Goal: Task Accomplishment & Management: Complete application form

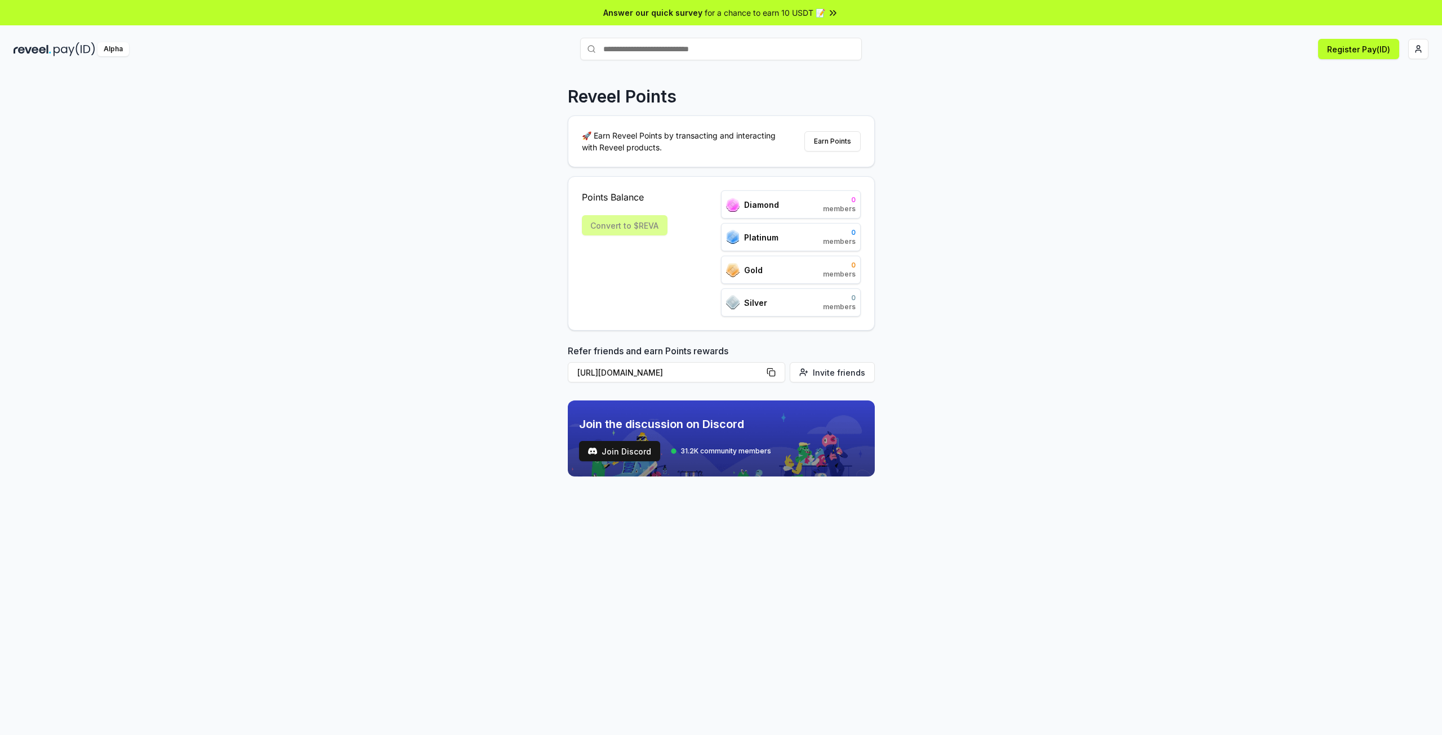
click at [1068, 267] on div "Reveel Points 🚀 Earn Reveel Points by transacting and interacting with Reveel p…" at bounding box center [721, 415] width 1442 height 703
click at [1344, 49] on button "Register Pay(ID)" at bounding box center [1358, 49] width 81 height 20
click at [1411, 51] on html "Answer our quick survey for a chance to earn 10 USDT 📝 Alpha Register Pay(ID) C…" at bounding box center [721, 367] width 1442 height 735
click at [1362, 102] on div "Connect Wallet" at bounding box center [1365, 109] width 125 height 19
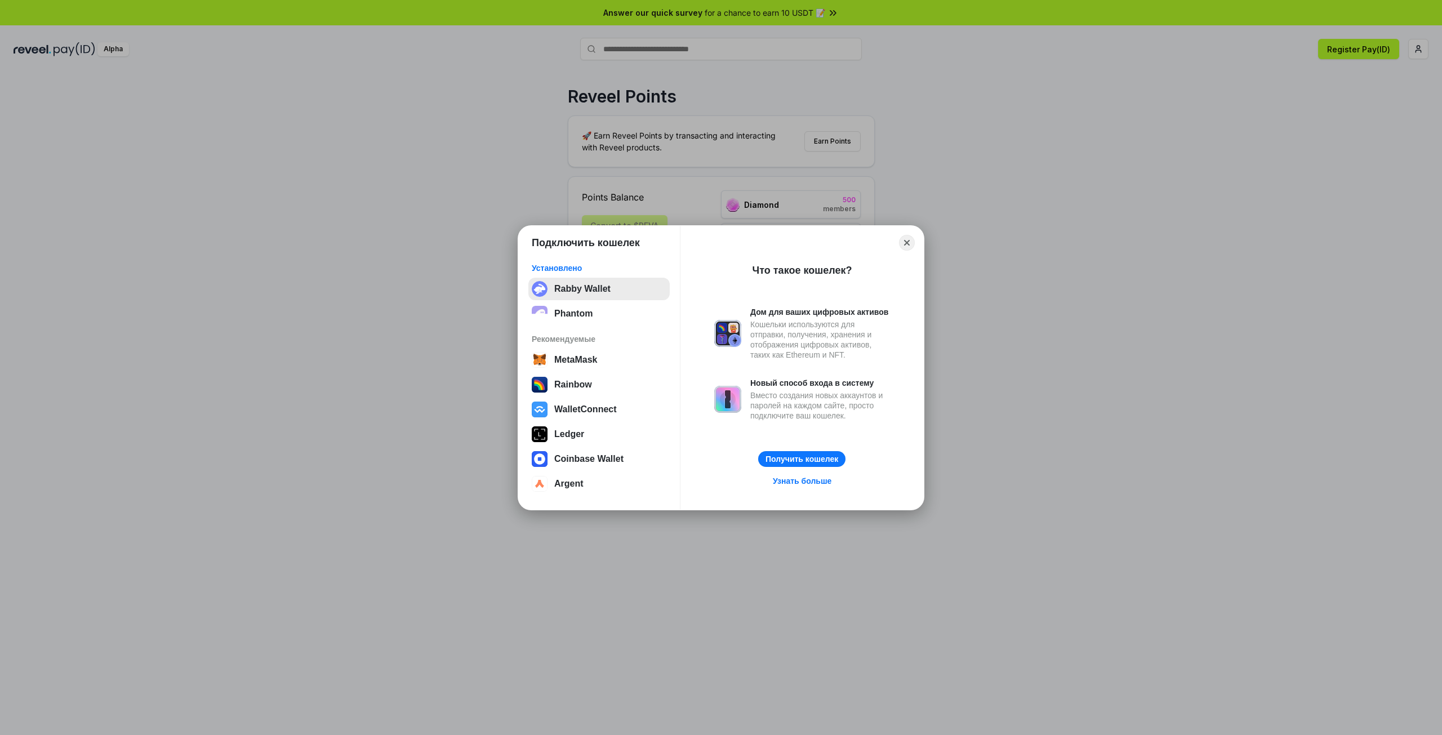
click at [608, 282] on button "Rabby Wallet" at bounding box center [598, 289] width 141 height 23
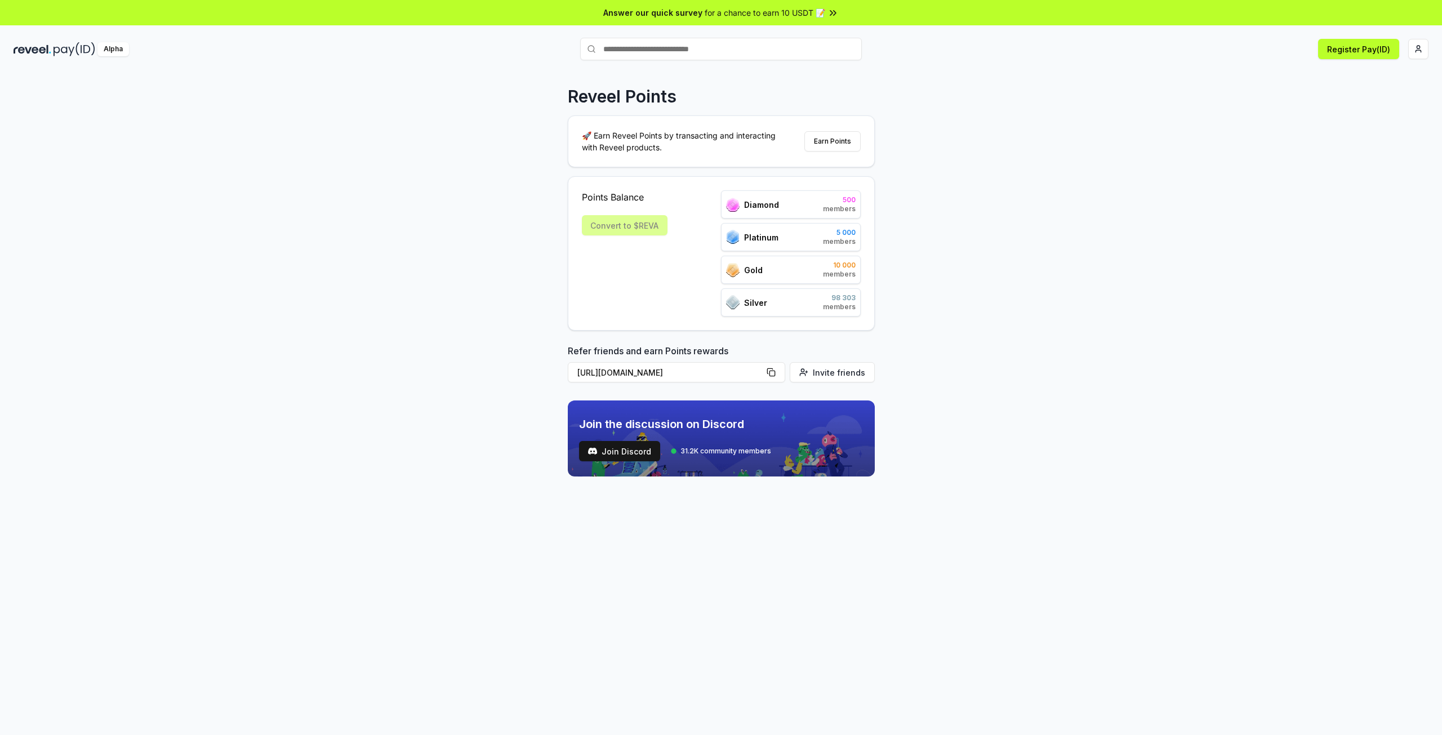
click at [653, 250] on div "Points Balance Convert to $REVA" at bounding box center [625, 253] width 86 height 126
click at [644, 227] on div "Convert to $REVA" at bounding box center [625, 225] width 86 height 20
click at [1379, 42] on button "Register Pay(ID)" at bounding box center [1358, 49] width 81 height 20
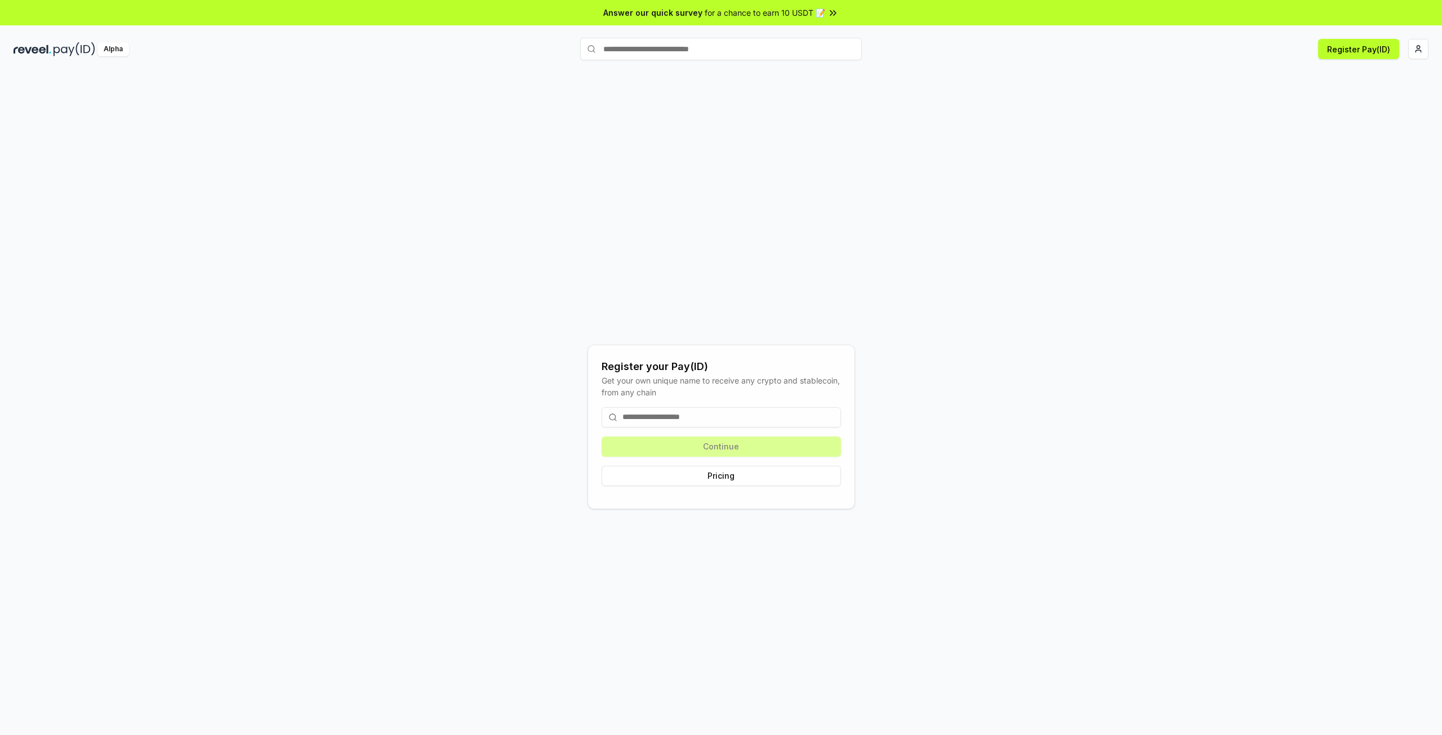
click at [740, 418] on input at bounding box center [720, 417] width 239 height 20
click at [1420, 57] on html "Answer our quick survey for a chance to earn 10 USDT 📝 Alpha Register Pay(ID) R…" at bounding box center [721, 367] width 1442 height 735
click at [901, 201] on html "Answer our quick survey for a chance to earn 10 USDT 📝 Alpha Register Pay(ID) R…" at bounding box center [721, 367] width 1442 height 735
click at [801, 358] on div "Register your Pay(ID) Get your own unique name to receive any crypto and stable…" at bounding box center [720, 427] width 267 height 164
click at [675, 414] on input at bounding box center [720, 417] width 239 height 20
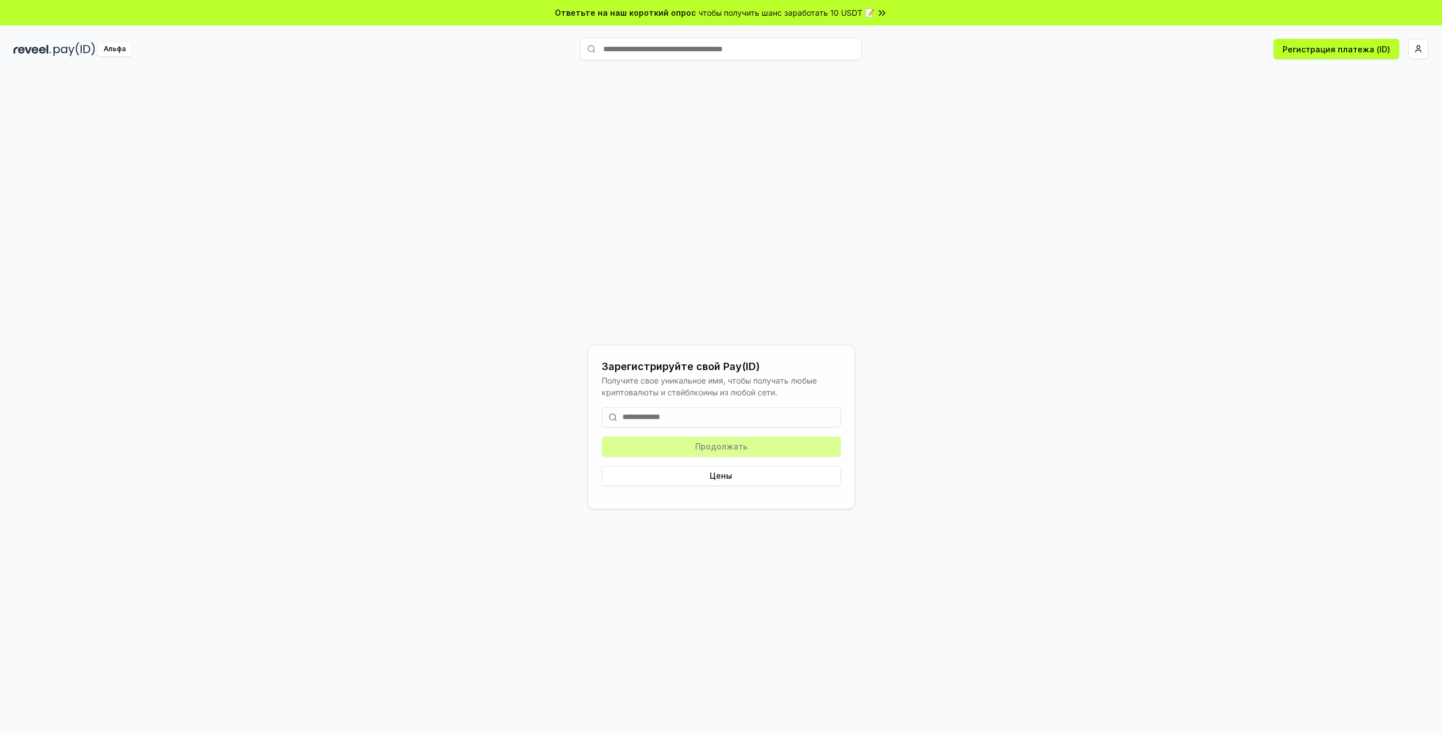
click at [756, 419] on input at bounding box center [720, 417] width 239 height 20
click at [719, 423] on input at bounding box center [720, 417] width 239 height 20
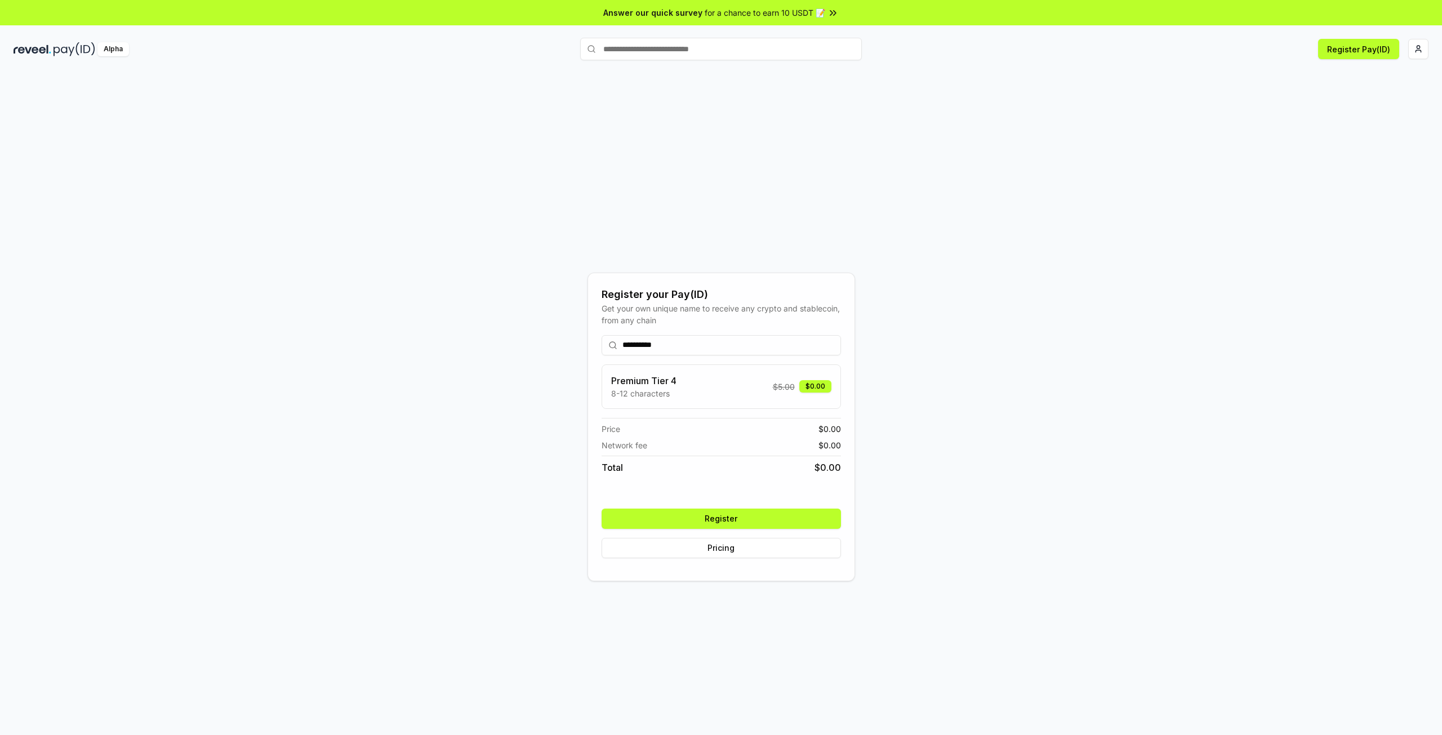
type input "**********"
click at [740, 521] on button "Register" at bounding box center [720, 519] width 239 height 20
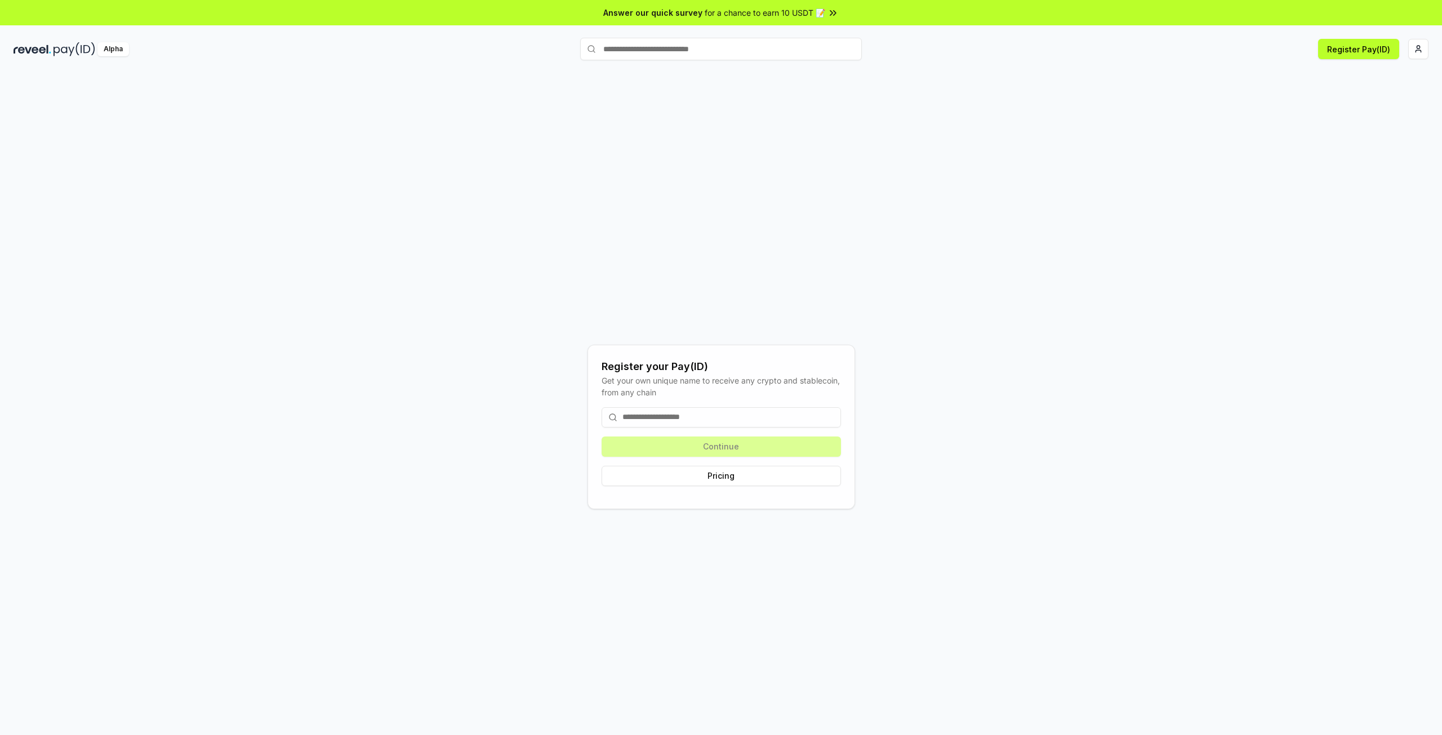
click at [784, 181] on div "Register your Pay(ID) Get your own unique name to receive any crypto and stable…" at bounding box center [721, 426] width 1415 height 681
click at [1413, 44] on html "Answer our quick survey for a chance to earn 10 USDT 📝 Alpha Register Pay(ID) R…" at bounding box center [721, 367] width 1442 height 735
click at [1368, 73] on div "dariaeremina911@gmail.com" at bounding box center [1365, 78] width 125 height 33
click at [1360, 99] on span "0x4F60f5148283 ..." at bounding box center [1367, 105] width 72 height 12
click at [1366, 124] on div "Disconnect Wallet" at bounding box center [1365, 133] width 125 height 19
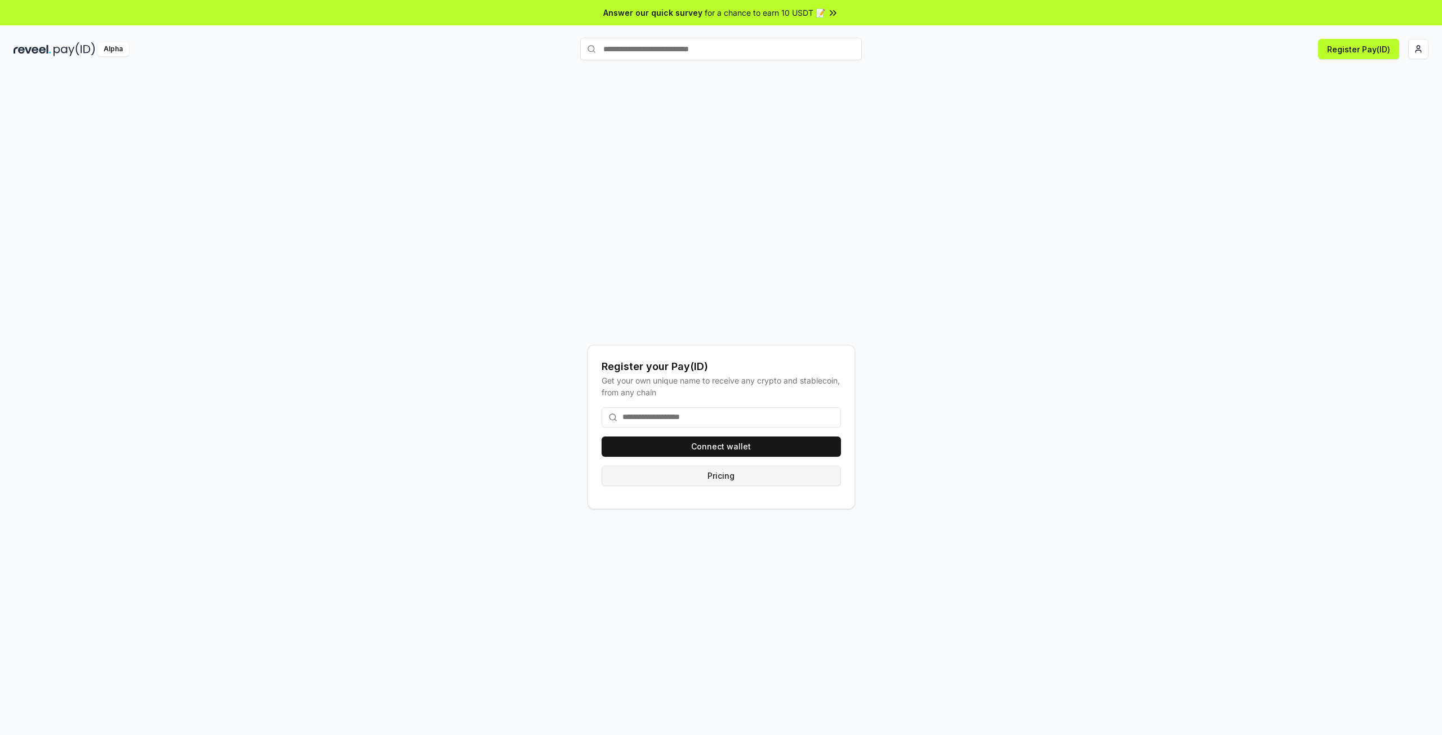
click at [705, 478] on button "Pricing" at bounding box center [720, 476] width 239 height 20
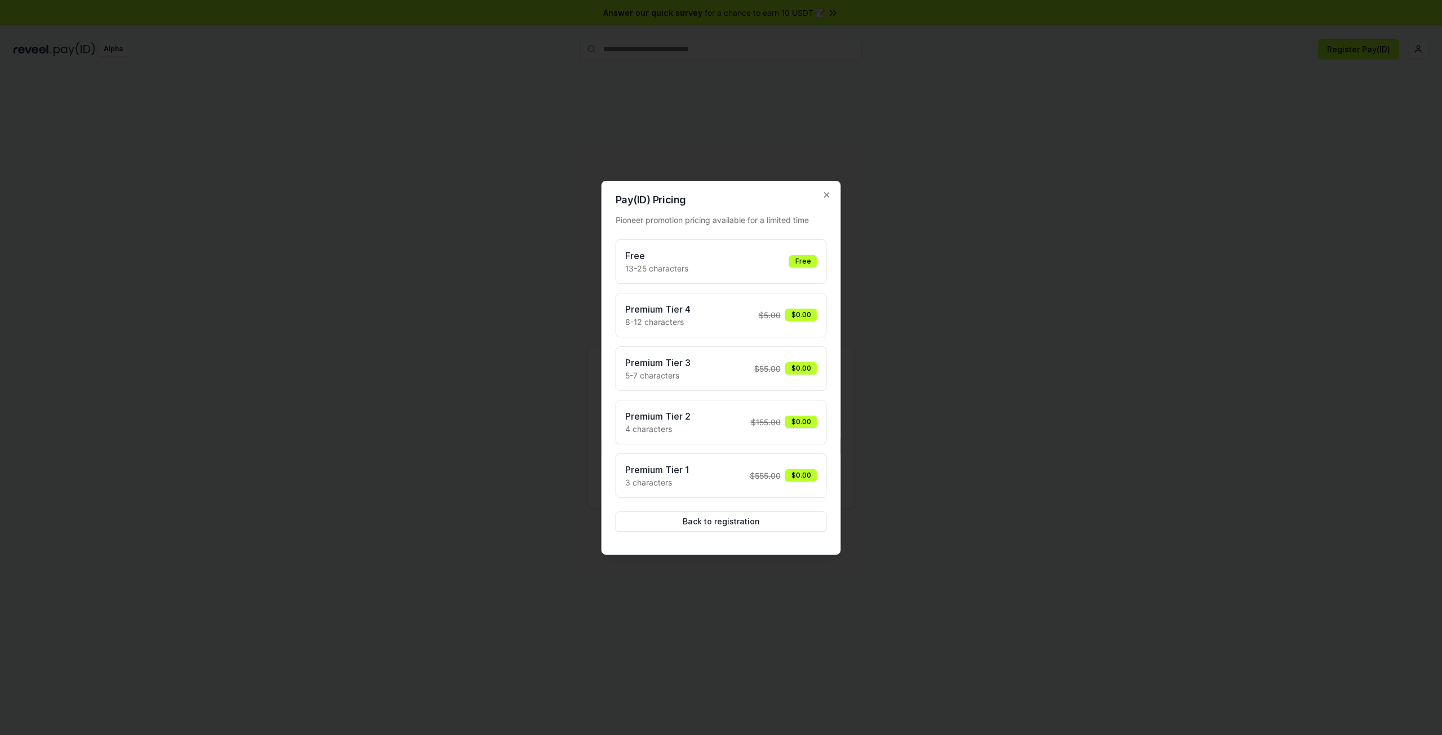
click at [931, 242] on div at bounding box center [721, 367] width 1442 height 735
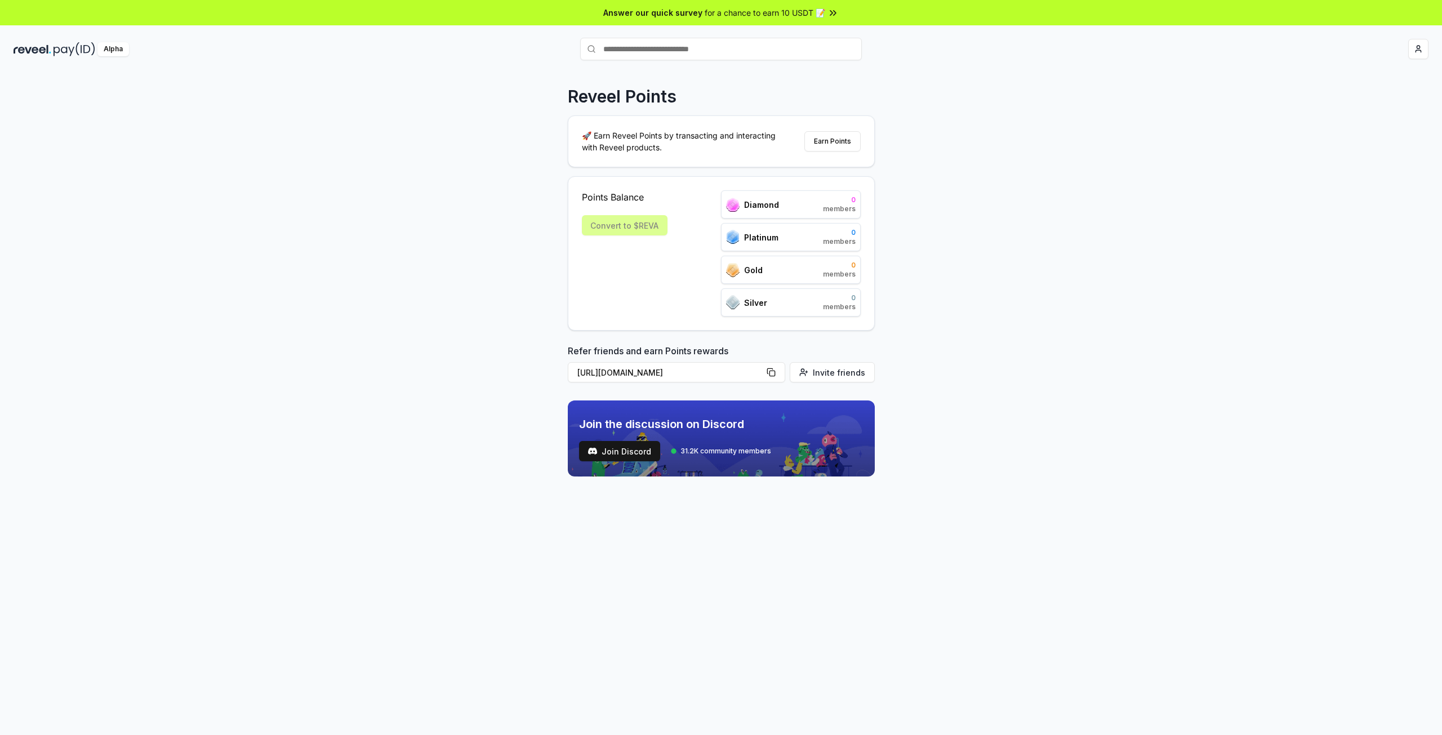
click at [643, 228] on div "Convert to $REVA" at bounding box center [625, 225] width 86 height 20
click at [983, 241] on div "Reveel Points 🚀 Earn Reveel Points by transacting and interacting with Reveel p…" at bounding box center [721, 415] width 1442 height 703
click at [1418, 50] on html "Answer our quick survey for a chance to earn 10 USDT 📝 Alpha Register Pay(ID) R…" at bounding box center [721, 367] width 1442 height 735
click at [112, 49] on html "Answer our quick survey for a chance to earn 10 USDT 📝 Alpha Register Pay(ID) R…" at bounding box center [721, 367] width 1442 height 735
click at [627, 254] on div "Points Balance Convert to $REVA" at bounding box center [625, 253] width 86 height 126
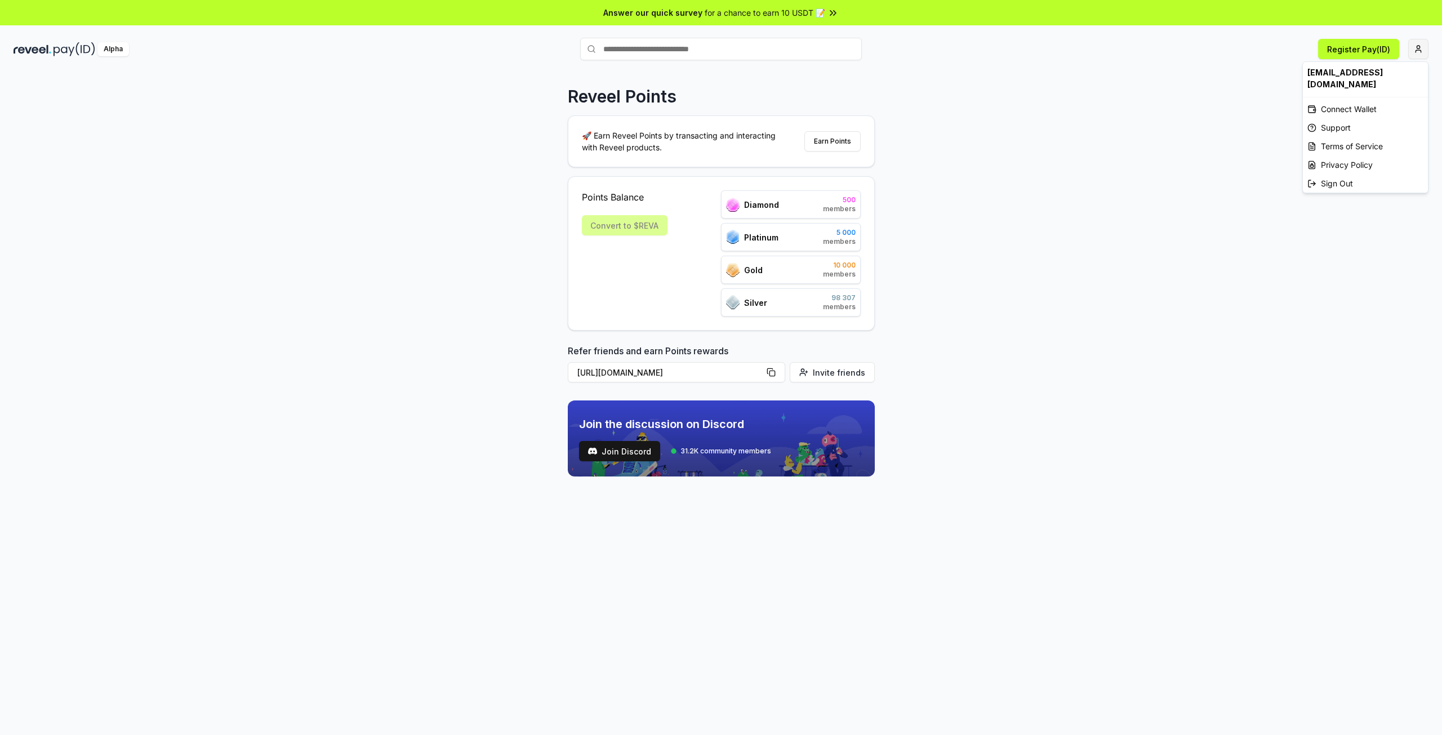
click at [1422, 42] on html "Answer our quick survey for a chance to earn 10 USDT 📝 Alpha Register Pay(ID) R…" at bounding box center [721, 367] width 1442 height 735
click at [1361, 100] on div "Connect Wallet" at bounding box center [1365, 109] width 125 height 19
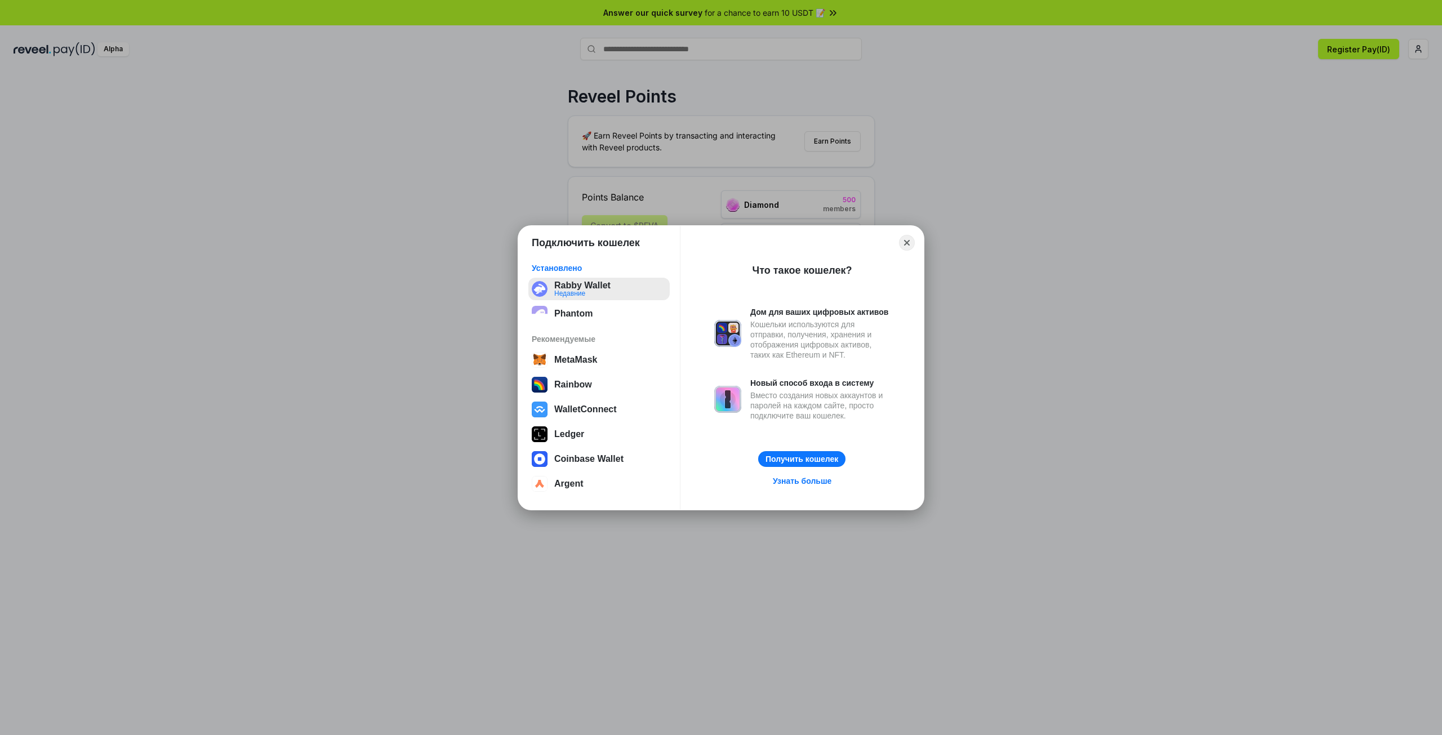
click at [597, 288] on button "Rabby Wallet Недавние" at bounding box center [598, 289] width 141 height 23
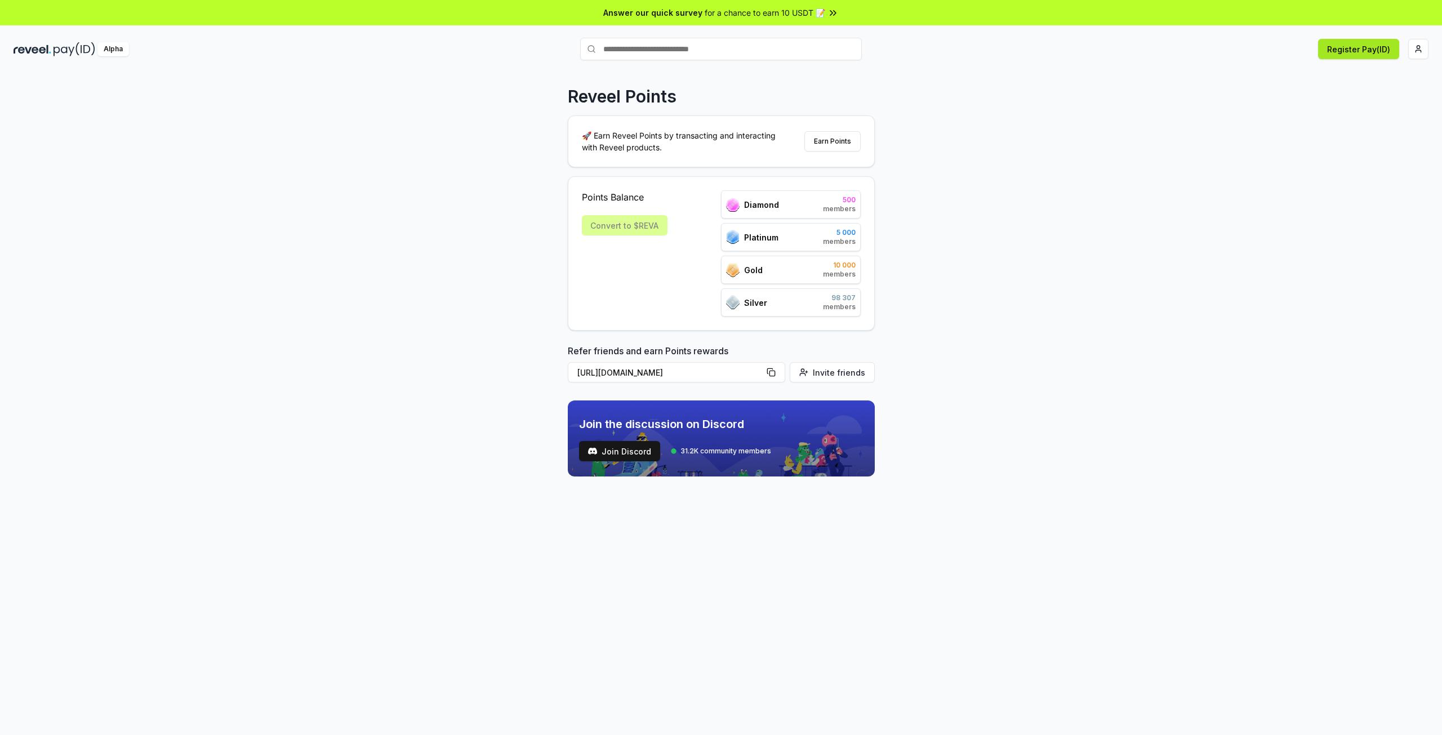
click at [1345, 50] on button "Register Pay(ID)" at bounding box center [1358, 49] width 81 height 20
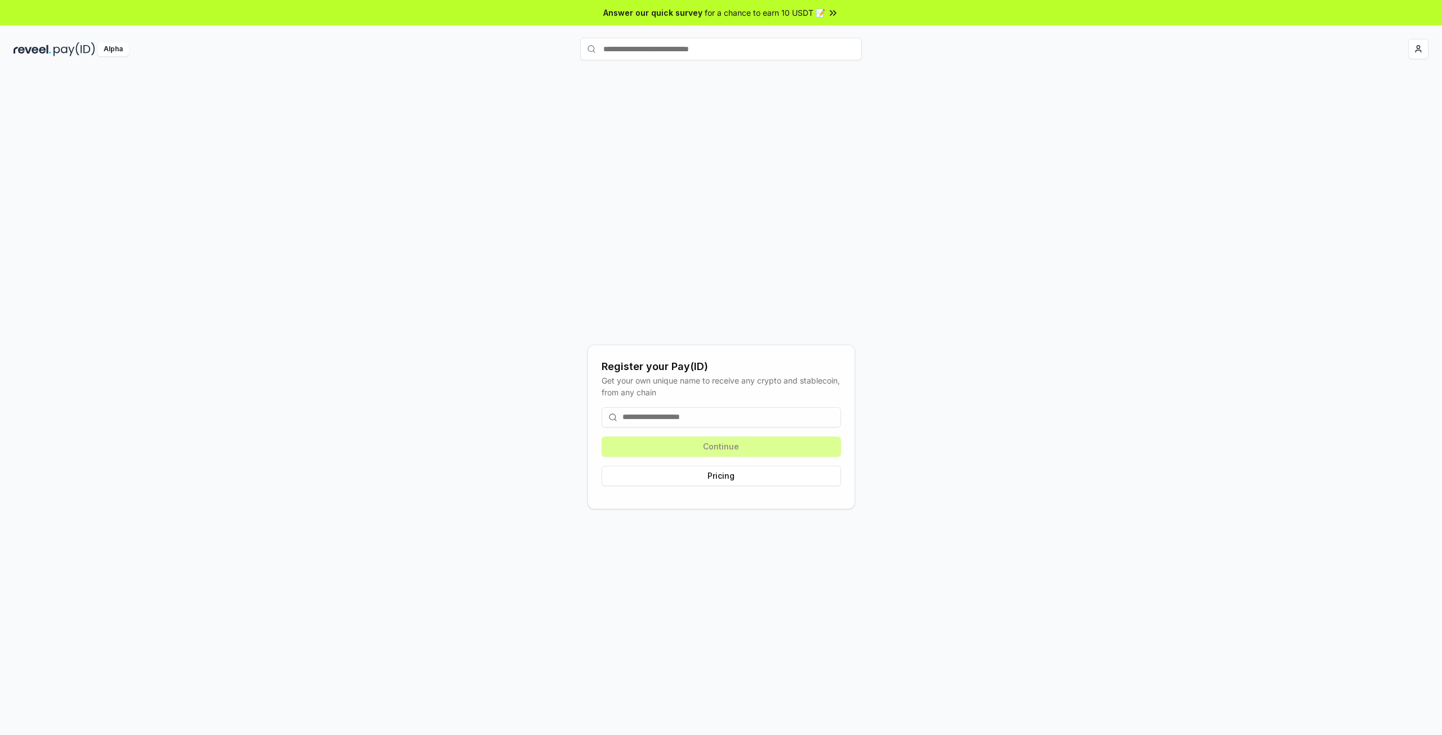
click at [740, 411] on input at bounding box center [720, 417] width 239 height 20
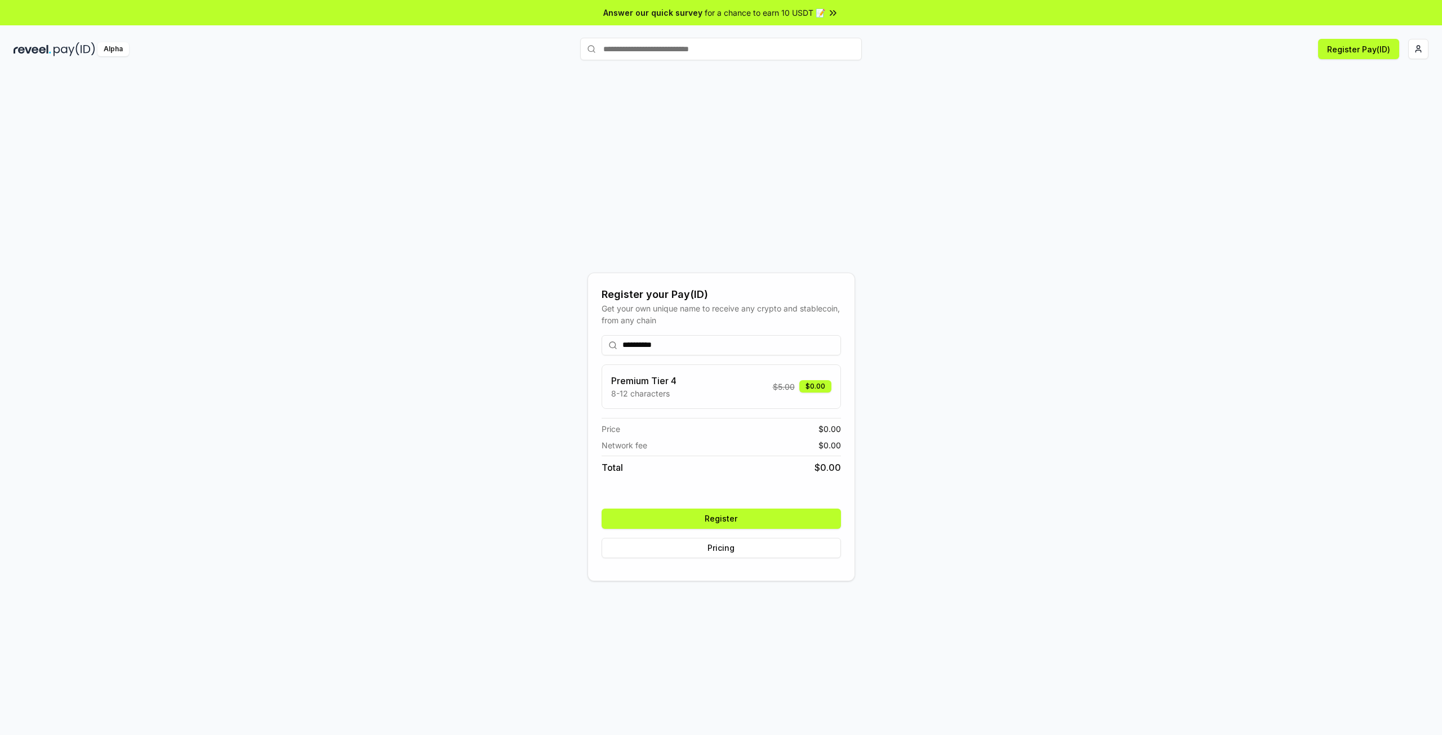
type input "**********"
click at [755, 512] on button "Register" at bounding box center [720, 519] width 239 height 20
click at [877, 112] on div "**********" at bounding box center [721, 426] width 1415 height 681
click at [1425, 45] on html "**********" at bounding box center [721, 367] width 1442 height 735
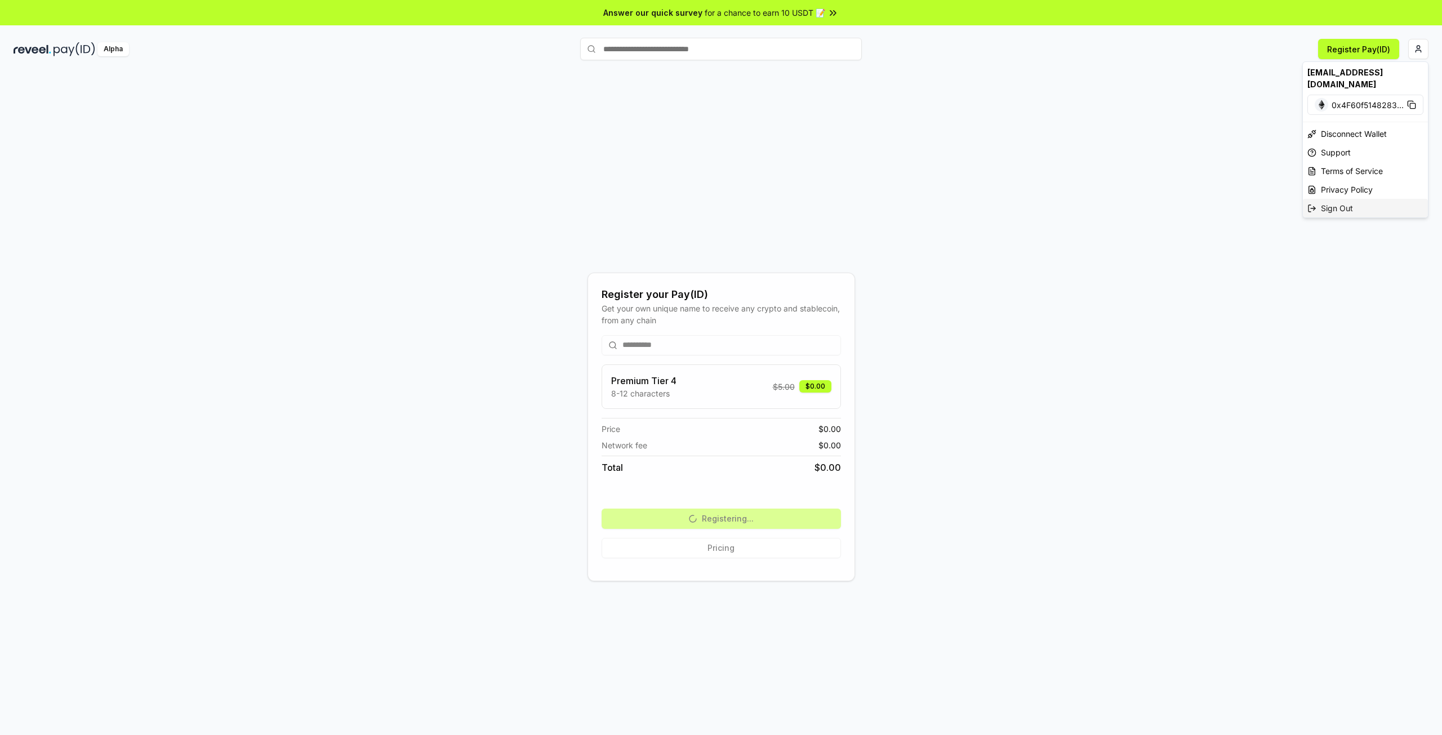
click at [1353, 199] on div "Sign Out" at bounding box center [1365, 208] width 125 height 19
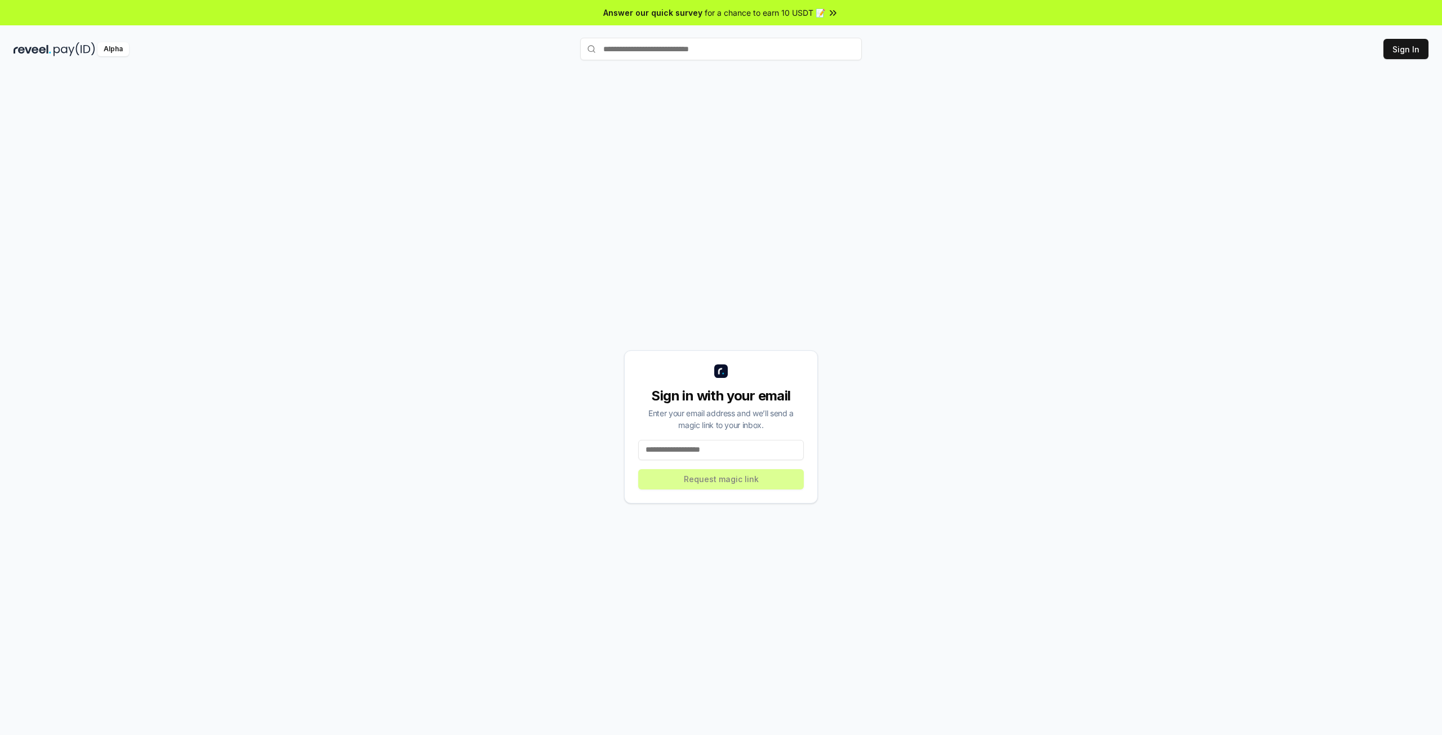
click at [769, 456] on input at bounding box center [721, 450] width 166 height 20
paste input "**********"
type input "**********"
click at [743, 480] on button "Request magic link" at bounding box center [721, 479] width 166 height 20
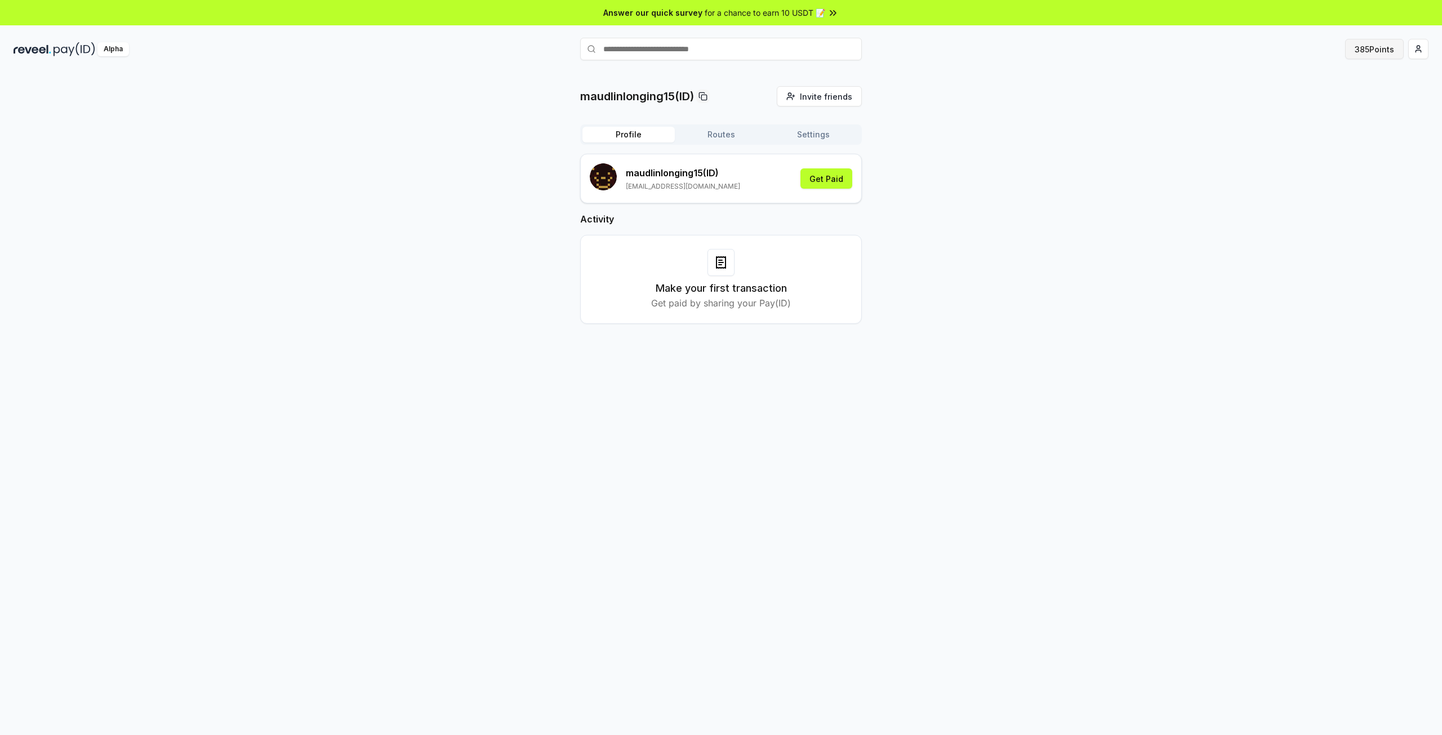
click at [1372, 52] on button "385 Points" at bounding box center [1374, 49] width 59 height 20
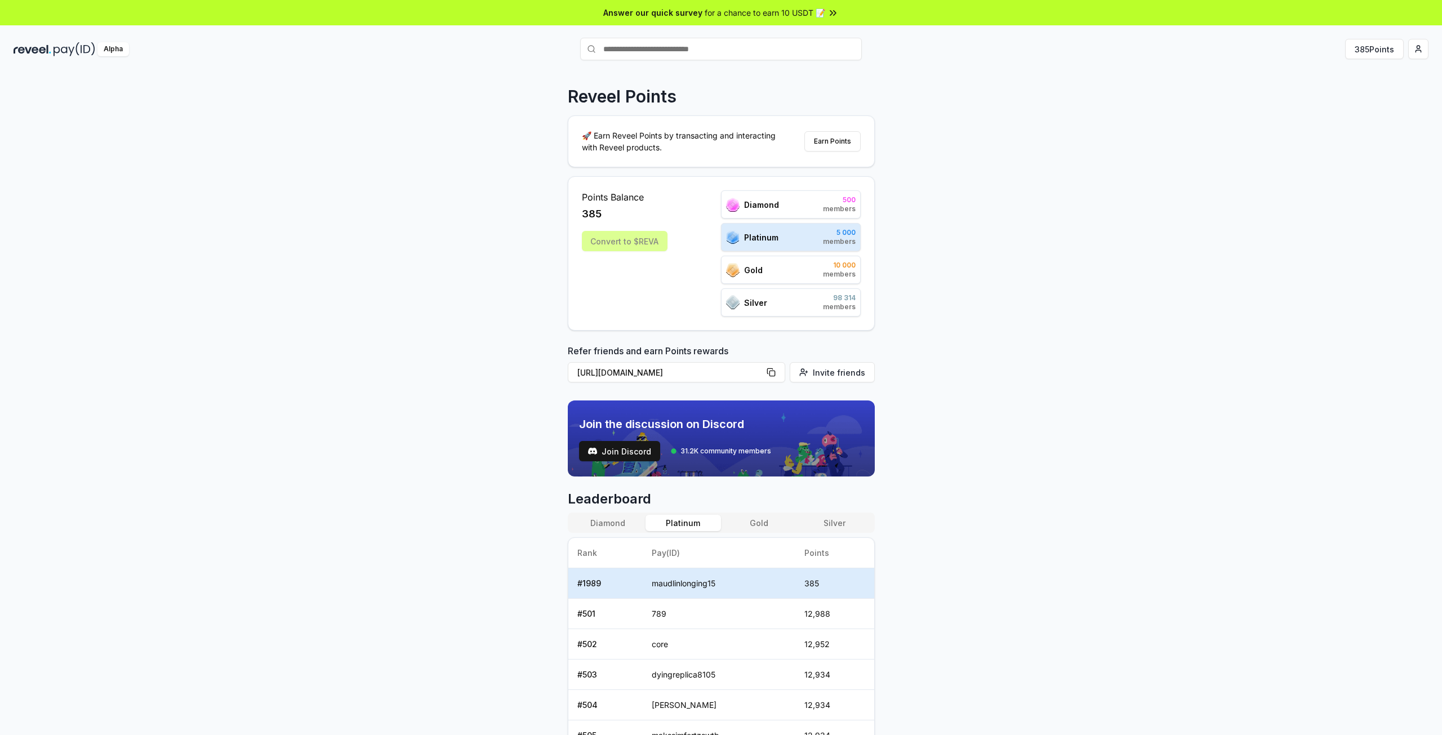
click at [1147, 157] on div "Reveel Points 🚀 Earn Reveel Points by transacting and interacting with Reveel p…" at bounding box center [721, 415] width 1442 height 703
